Goal: Task Accomplishment & Management: Complete application form

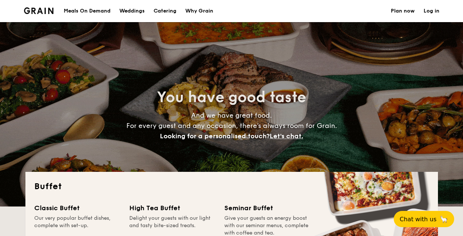
select select
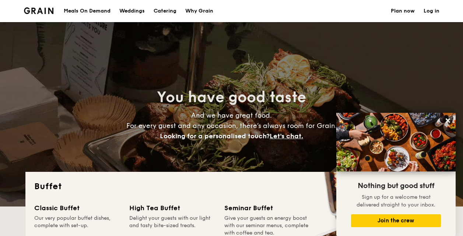
click at [162, 8] on h1 "Catering" at bounding box center [165, 11] width 23 height 22
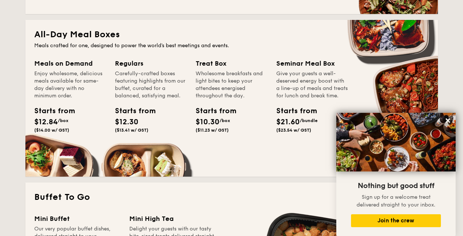
scroll to position [412, 0]
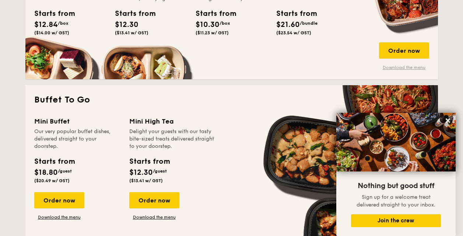
click at [415, 67] on link "Download the menu" at bounding box center [404, 68] width 50 height 6
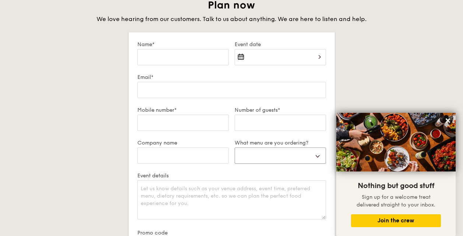
scroll to position [1272, 0]
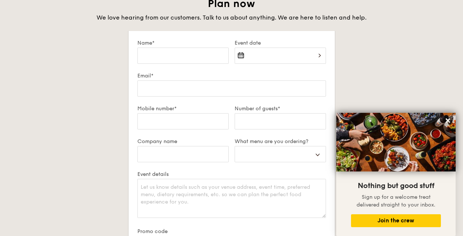
click at [105, 161] on div "Plan now We love hearing from our customers. Talk to us about anything. We are …" at bounding box center [231, 168] width 413 height 342
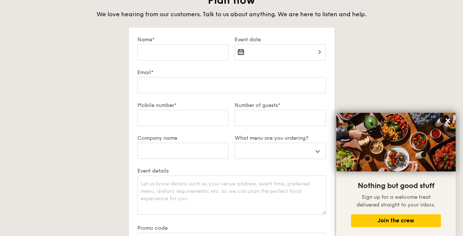
scroll to position [1276, 0]
click at [166, 48] on input "Name*" at bounding box center [183, 52] width 91 height 16
type input "J"
select select
type input "Ju"
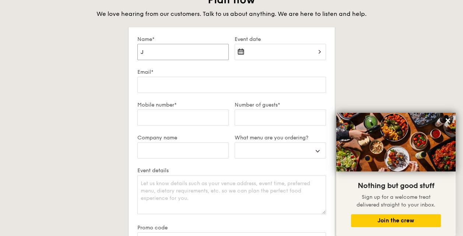
select select
type input "[PERSON_NAME]"
select select
type input "[PERSON_NAME]"
select select
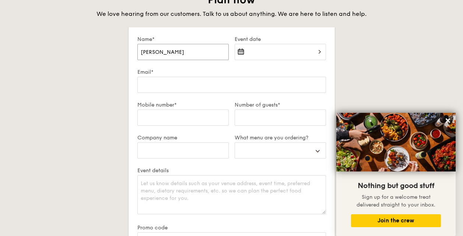
type input "[PERSON_NAME]"
drag, startPoint x: 273, startPoint y: 48, endPoint x: 270, endPoint y: 51, distance: 4.4
click at [270, 50] on input "Event date" at bounding box center [280, 52] width 91 height 16
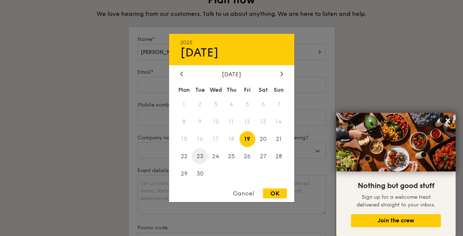
click at [200, 154] on span "23" at bounding box center [200, 156] width 16 height 16
click at [277, 188] on div "OK" at bounding box center [275, 193] width 24 height 10
type input "[DATE]"
select select
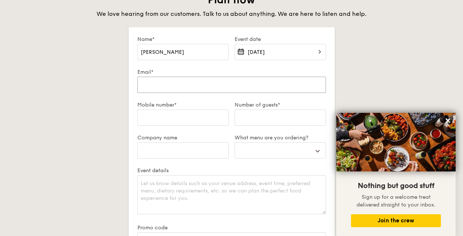
click at [181, 83] on input "Email*" at bounding box center [232, 85] width 189 height 16
type input "j"
select select
type input "ju"
select select
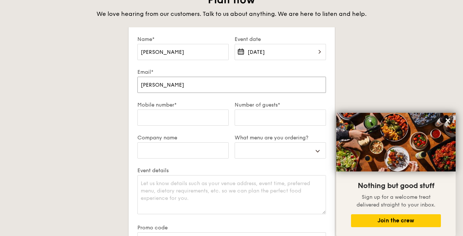
type input "[PERSON_NAME]."
select select
type input "[PERSON_NAME].l"
select select
type input "[DOMAIN_NAME]"
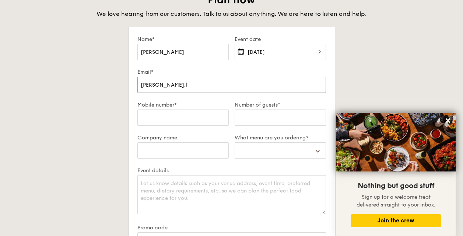
select select
type input "[PERSON_NAME].[PERSON_NAME]"
select select
type input "[PERSON_NAME].linx"
select select
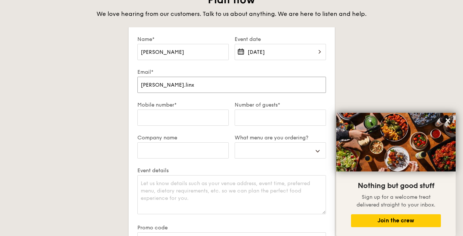
type input "[PERSON_NAME].[PERSON_NAME]"
select select
type input "[PERSON_NAME].[PERSON_NAME]."
select select
type input "[PERSON_NAME].[PERSON_NAME].x"
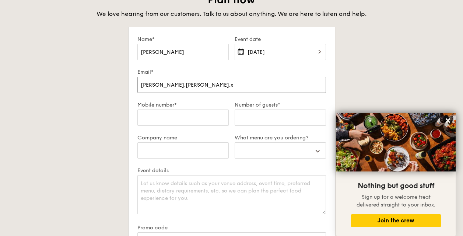
select select
type input "[PERSON_NAME].[PERSON_NAME].xy"
select select
type input "[PERSON_NAME].[PERSON_NAME].xy@"
select select
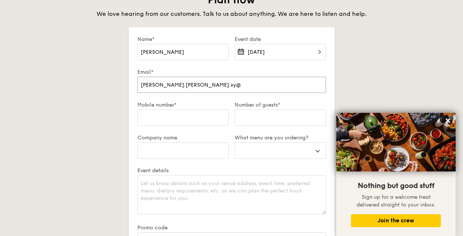
type input "[PERSON_NAME].[PERSON_NAME].xy@s"
select select
type input "[PERSON_NAME].[PERSON_NAME].xy@sing"
select select
type input "[PERSON_NAME].[PERSON_NAME].xy@singhealt"
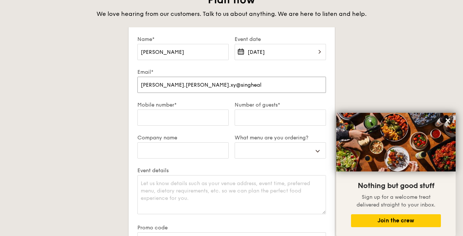
select select
type input "[PERSON_NAME].[PERSON_NAME].xy@singhealth"
select select
type input "[PERSON_NAME].[PERSON_NAME].xy@singhealth."
select select
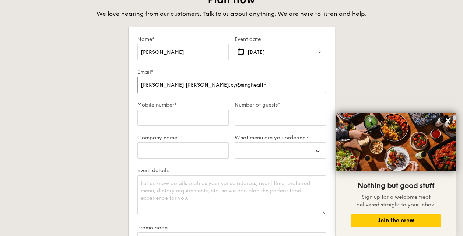
type input "[PERSON_NAME].[PERSON_NAME].xy@singhealth.c"
select select
type input "[PERSON_NAME][EMAIL_ADDRESS][PERSON_NAME][DOMAIN_NAME]"
select select
type input "[PERSON_NAME][EMAIL_ADDRESS][PERSON_NAME][DOMAIN_NAME]"
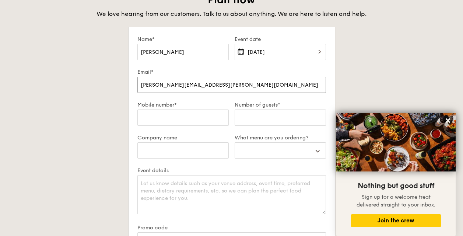
select select
type input "[PERSON_NAME][EMAIL_ADDRESS][PERSON_NAME][DOMAIN_NAME]."
select select
type input "[PERSON_NAME][EMAIL_ADDRESS][PERSON_NAME][DOMAIN_NAME]"
select select
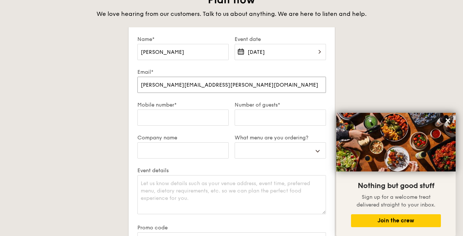
type input "[PERSON_NAME][EMAIL_ADDRESS][PERSON_NAME][DOMAIN_NAME]"
